Goal: Register for event/course

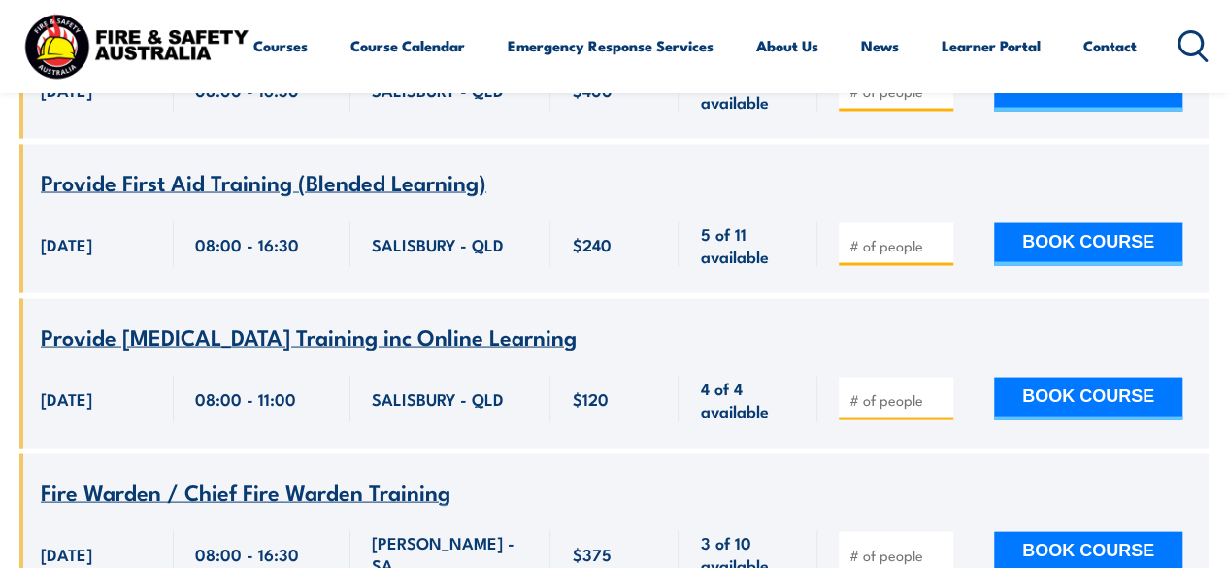
scroll to position [1942, 0]
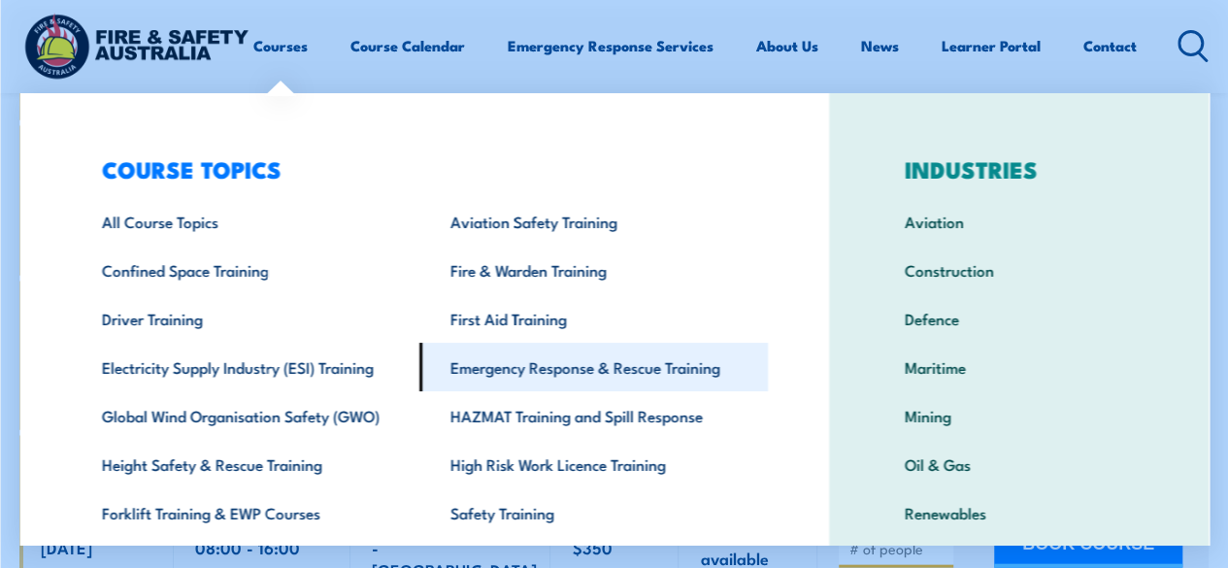
click at [573, 367] on link "Emergency Response & Rescue Training" at bounding box center [593, 367] width 349 height 49
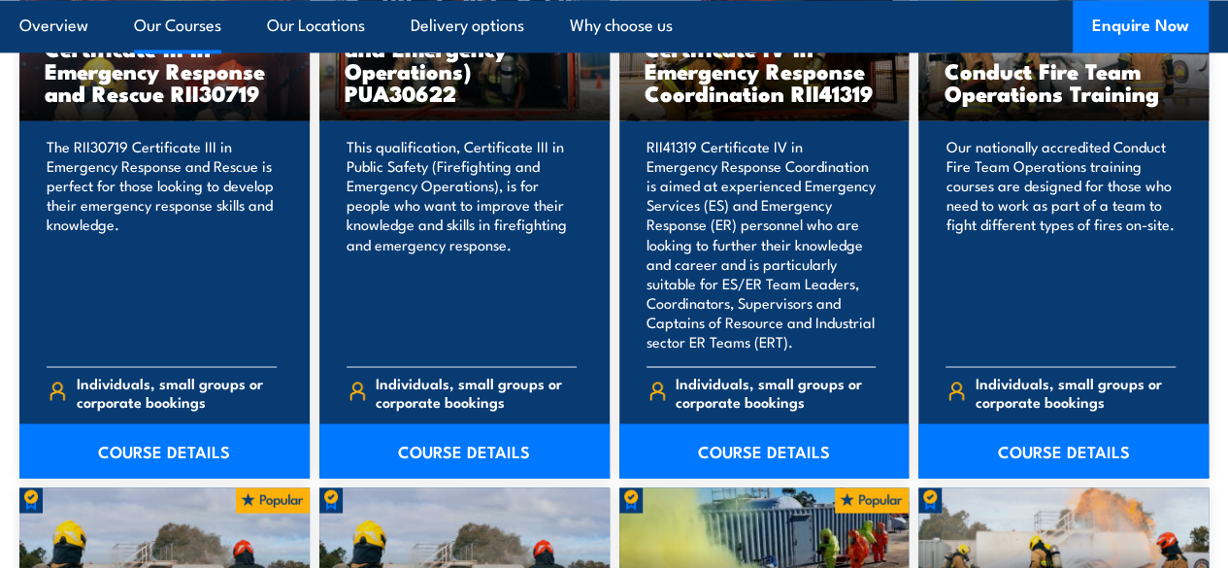
scroll to position [1650, 0]
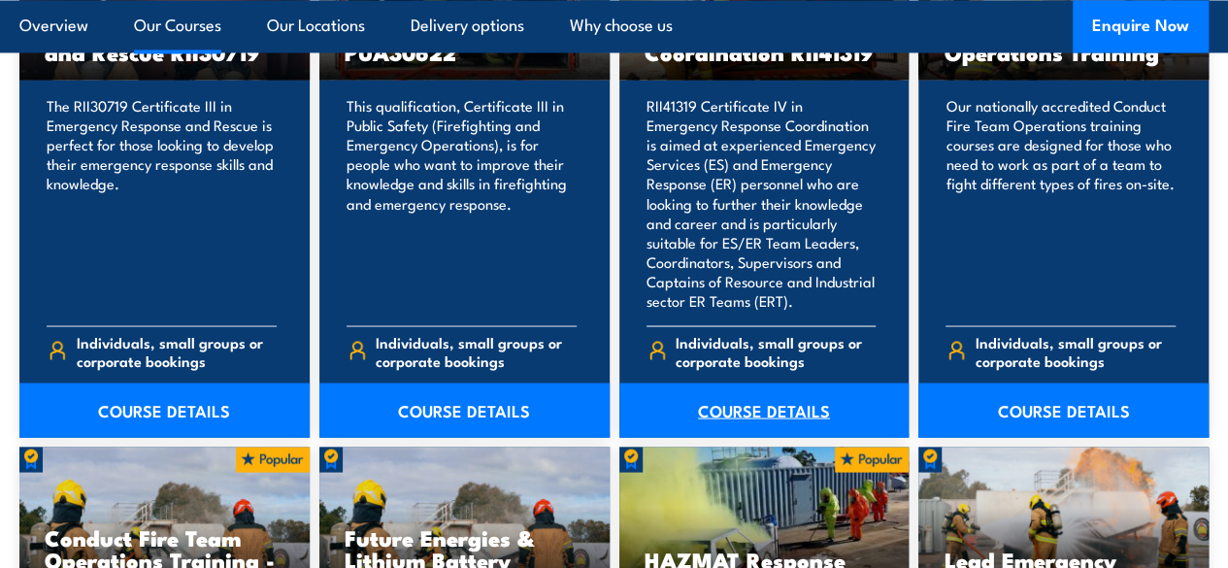
click at [750, 437] on link "COURSE DETAILS" at bounding box center [764, 410] width 290 height 54
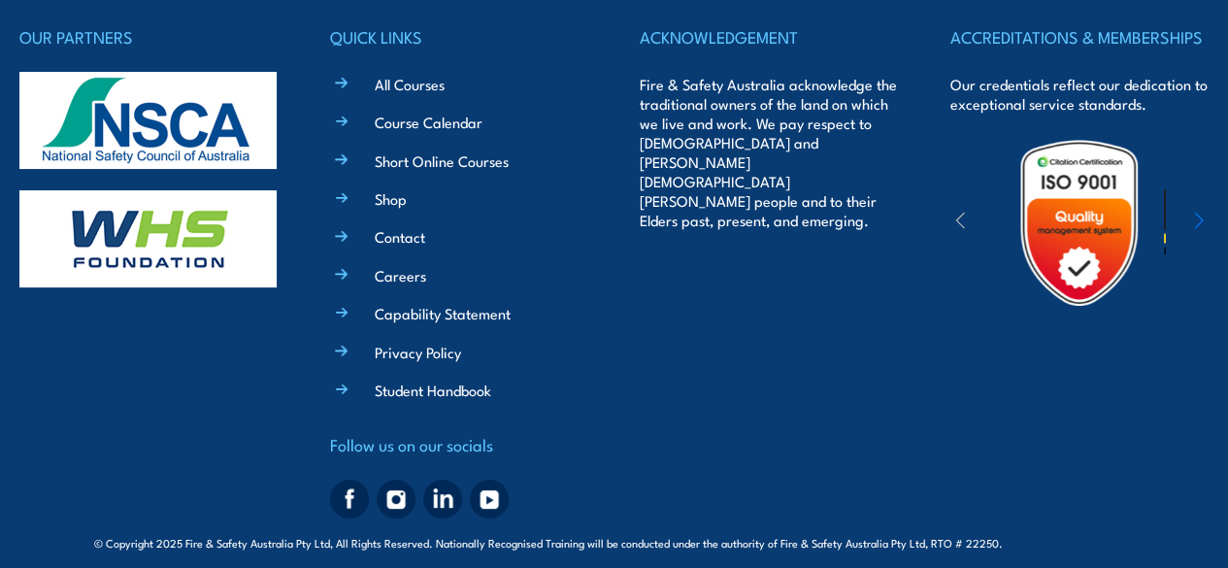
scroll to position [7476, 0]
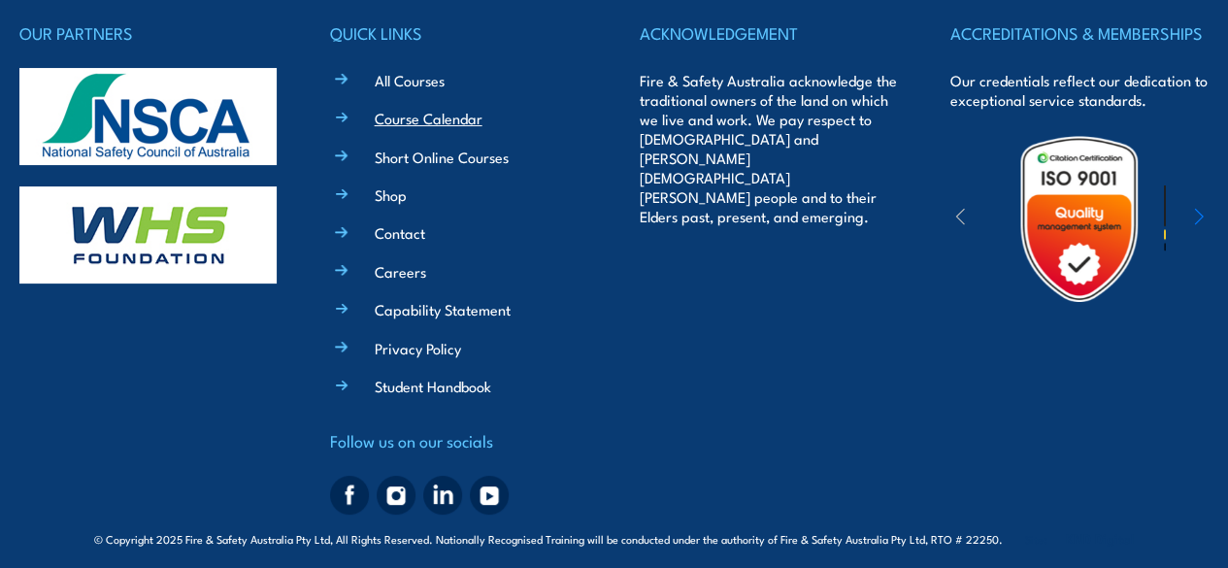
click at [428, 128] on link "Course Calendar" at bounding box center [429, 118] width 108 height 20
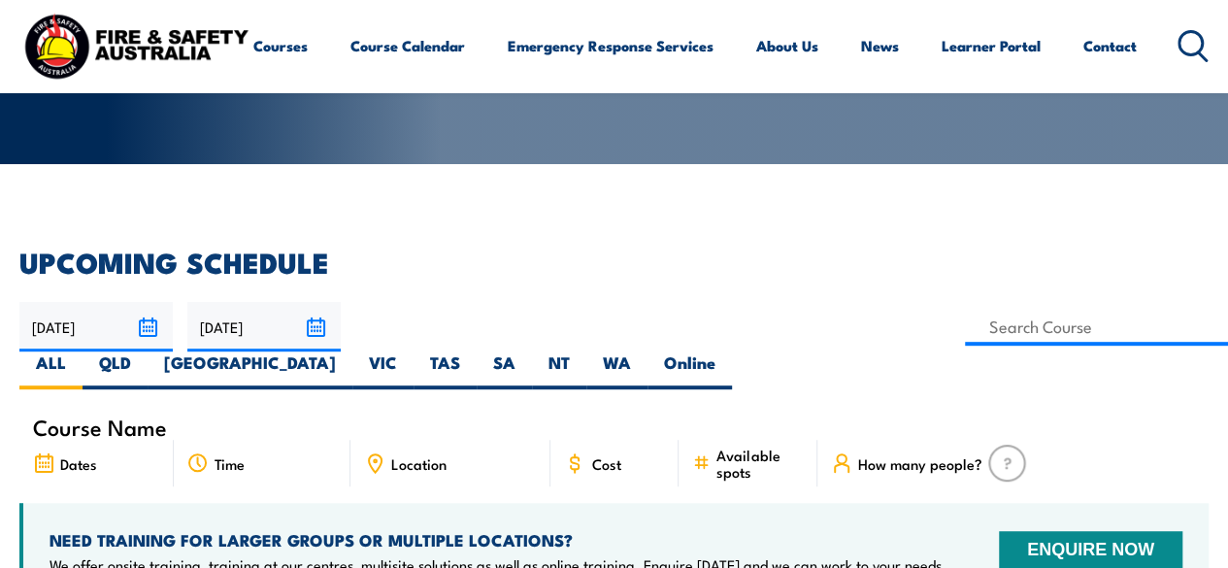
scroll to position [485, 0]
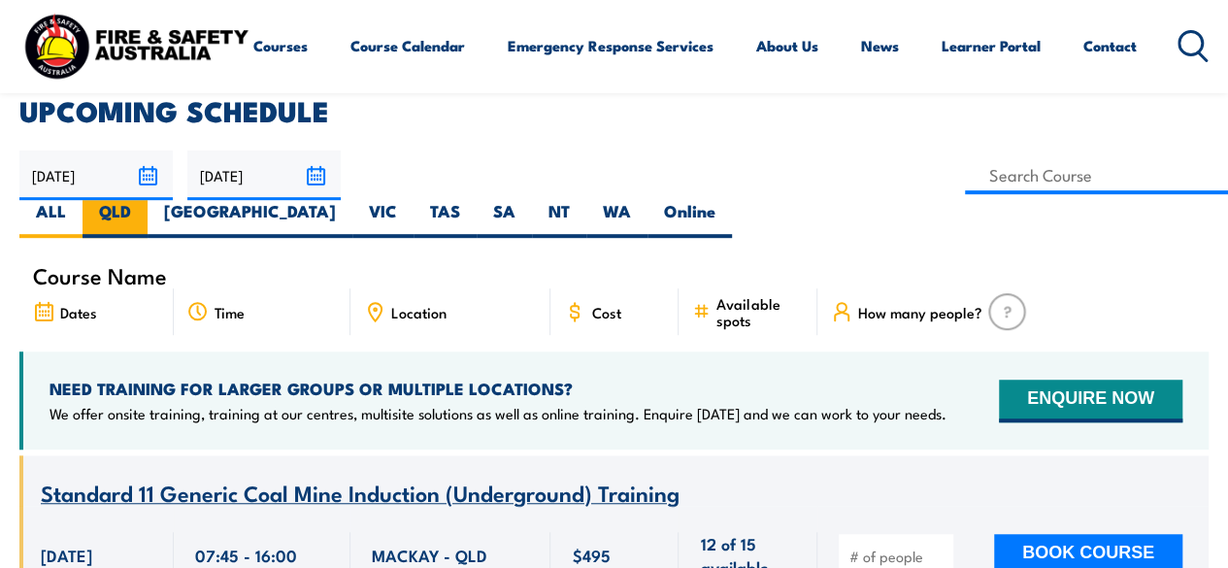
click at [148, 200] on label "QLD" at bounding box center [115, 219] width 65 height 38
click at [144, 200] on input "QLD" at bounding box center [137, 206] width 13 height 13
radio input "true"
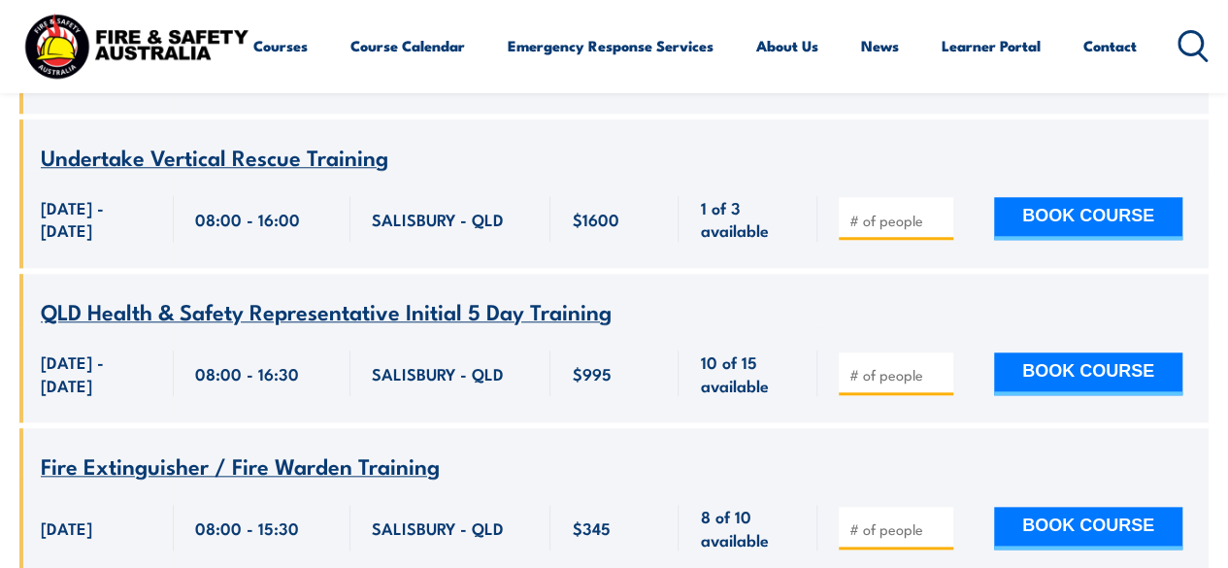
scroll to position [8058, 0]
